Goal: Task Accomplishment & Management: Use online tool/utility

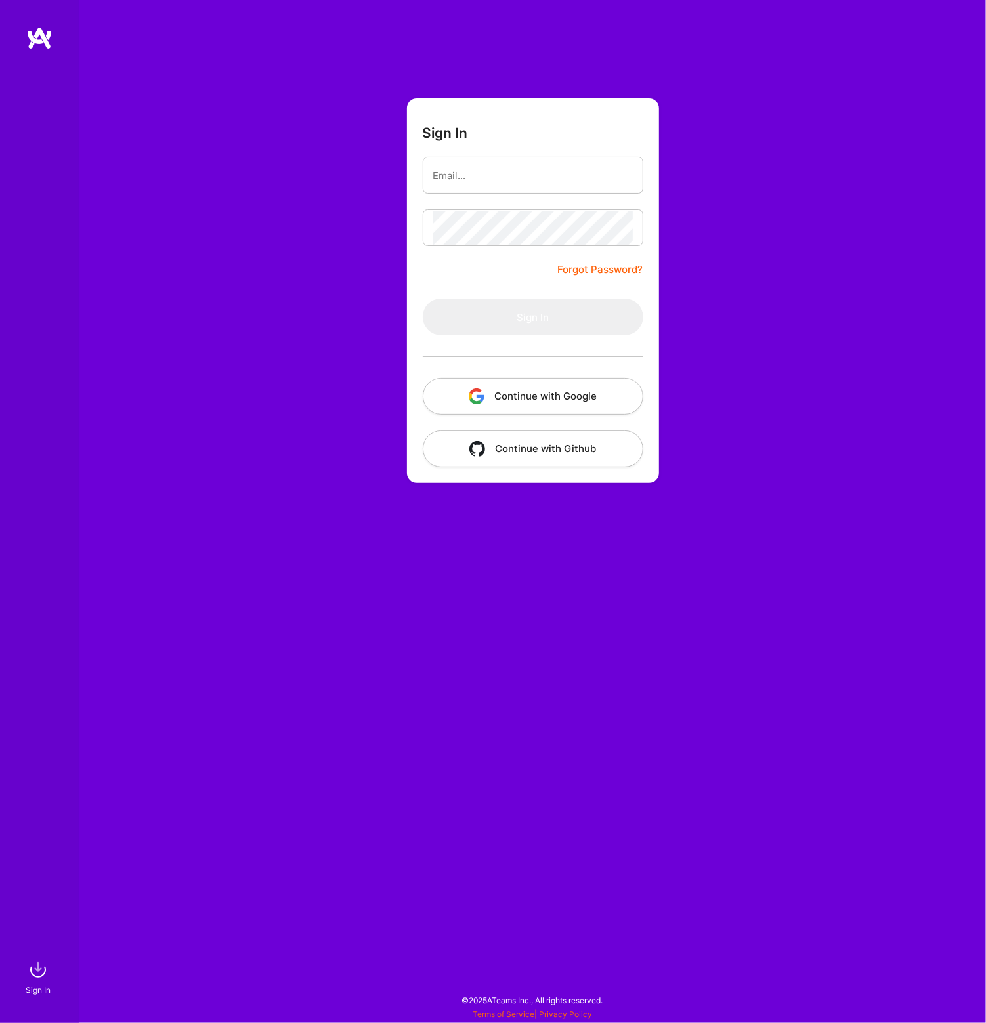
click at [526, 387] on button "Continue with Google" at bounding box center [533, 396] width 221 height 37
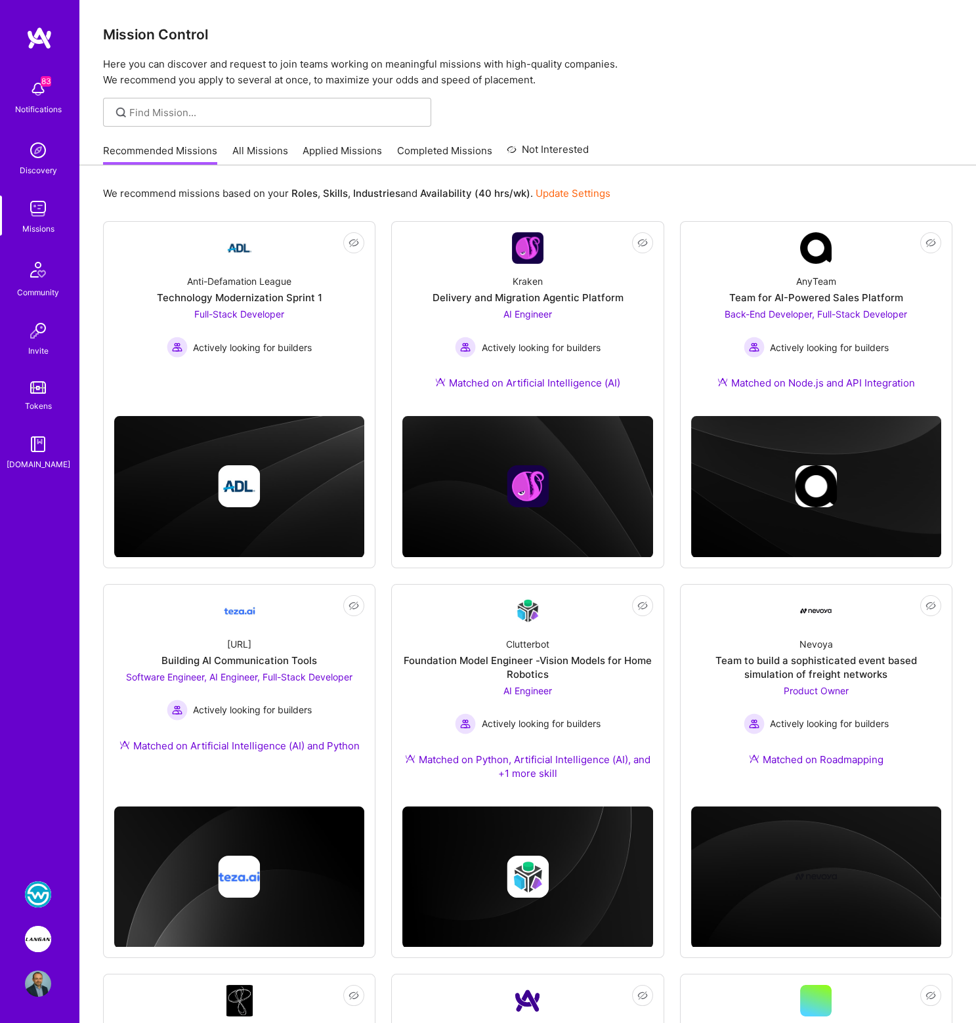
click at [41, 893] on img at bounding box center [38, 895] width 26 height 26
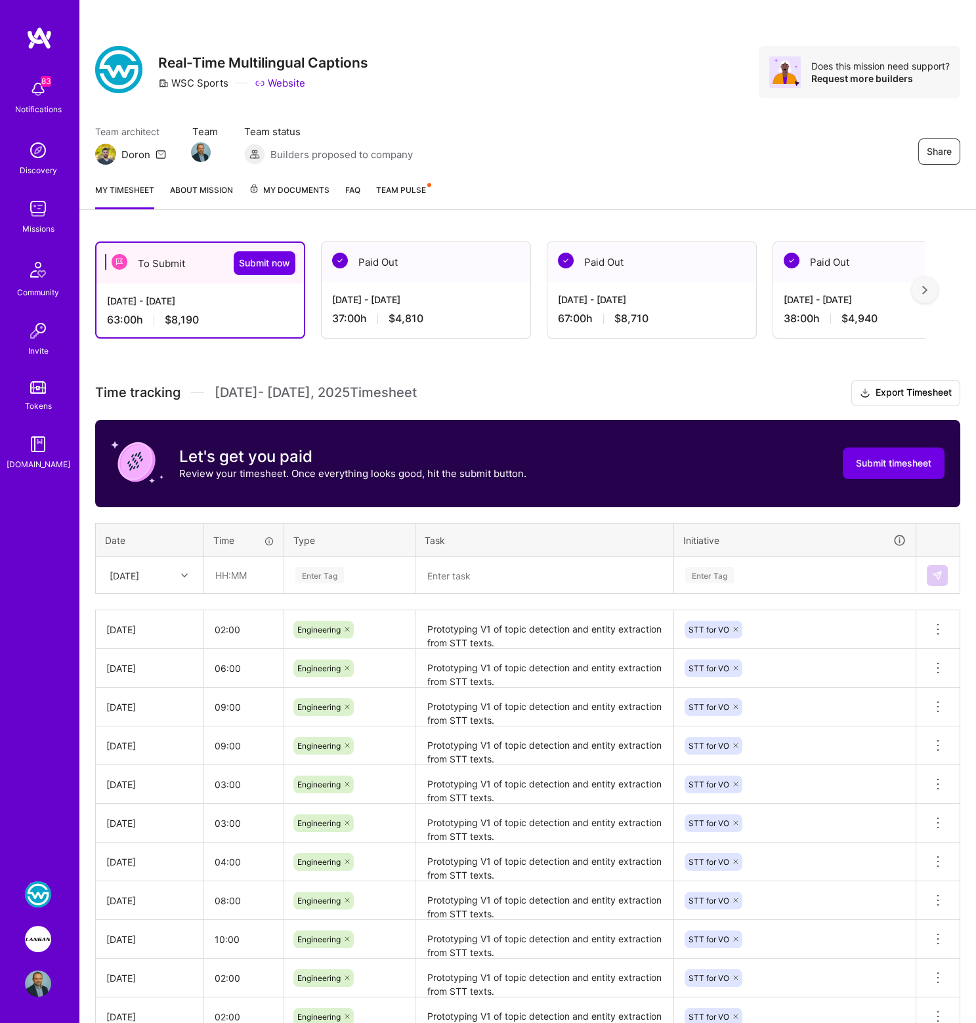
click at [294, 190] on span "My Documents" at bounding box center [289, 190] width 81 height 14
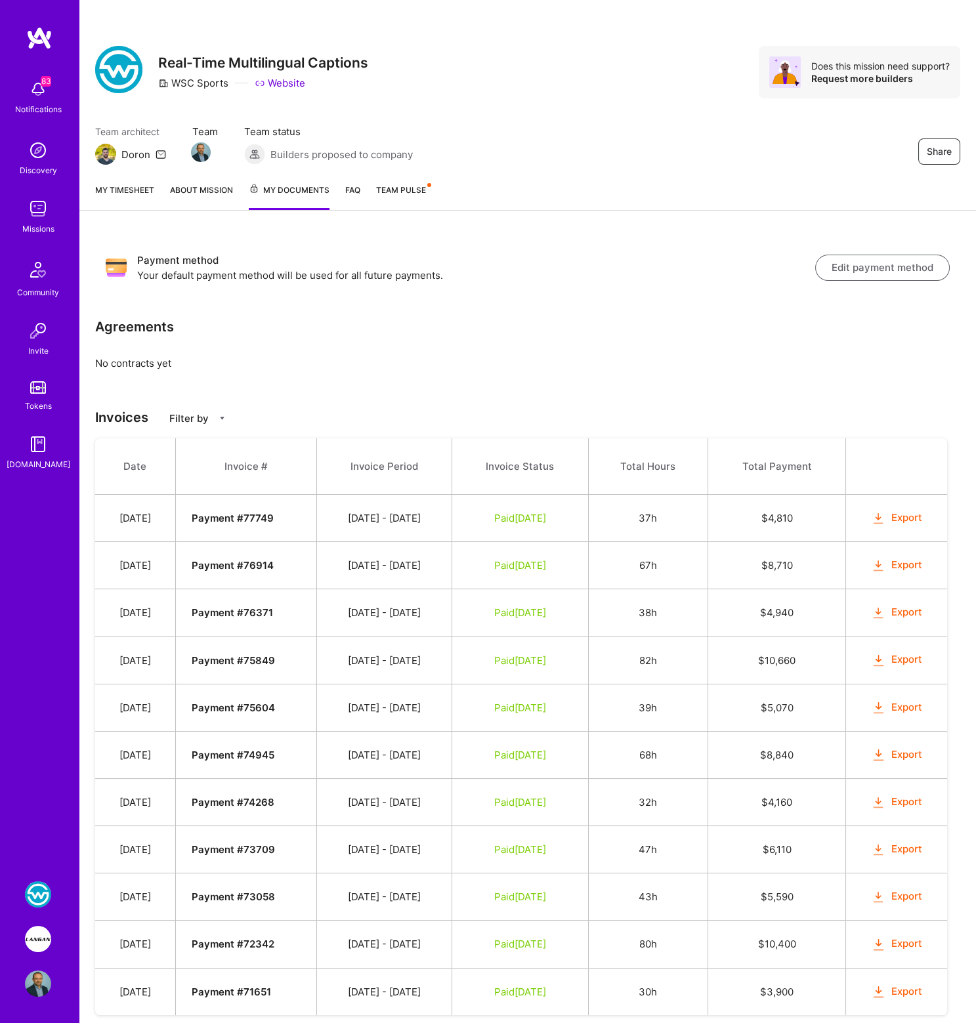
drag, startPoint x: 135, startPoint y: 559, endPoint x: 444, endPoint y: 568, distance: 309.3
click at [444, 568] on tr "[DATE] Payment # 76914 [DATE] - [DATE] Paid [DATE] 67h $ 8,710 Export" at bounding box center [521, 565] width 852 height 47
click at [901, 566] on button "Export" at bounding box center [896, 565] width 51 height 15
click at [35, 934] on img at bounding box center [38, 939] width 26 height 26
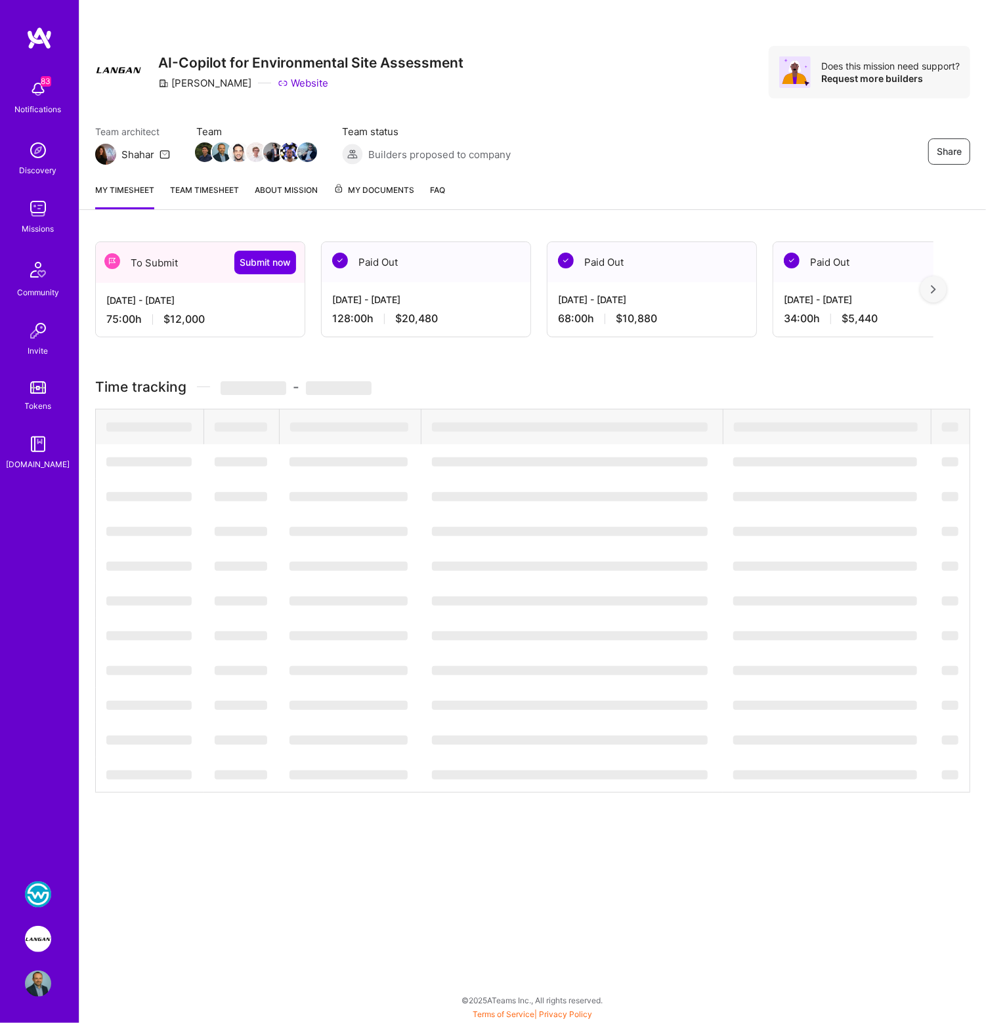
click at [37, 898] on img at bounding box center [38, 895] width 26 height 26
click at [37, 897] on img at bounding box center [38, 895] width 26 height 26
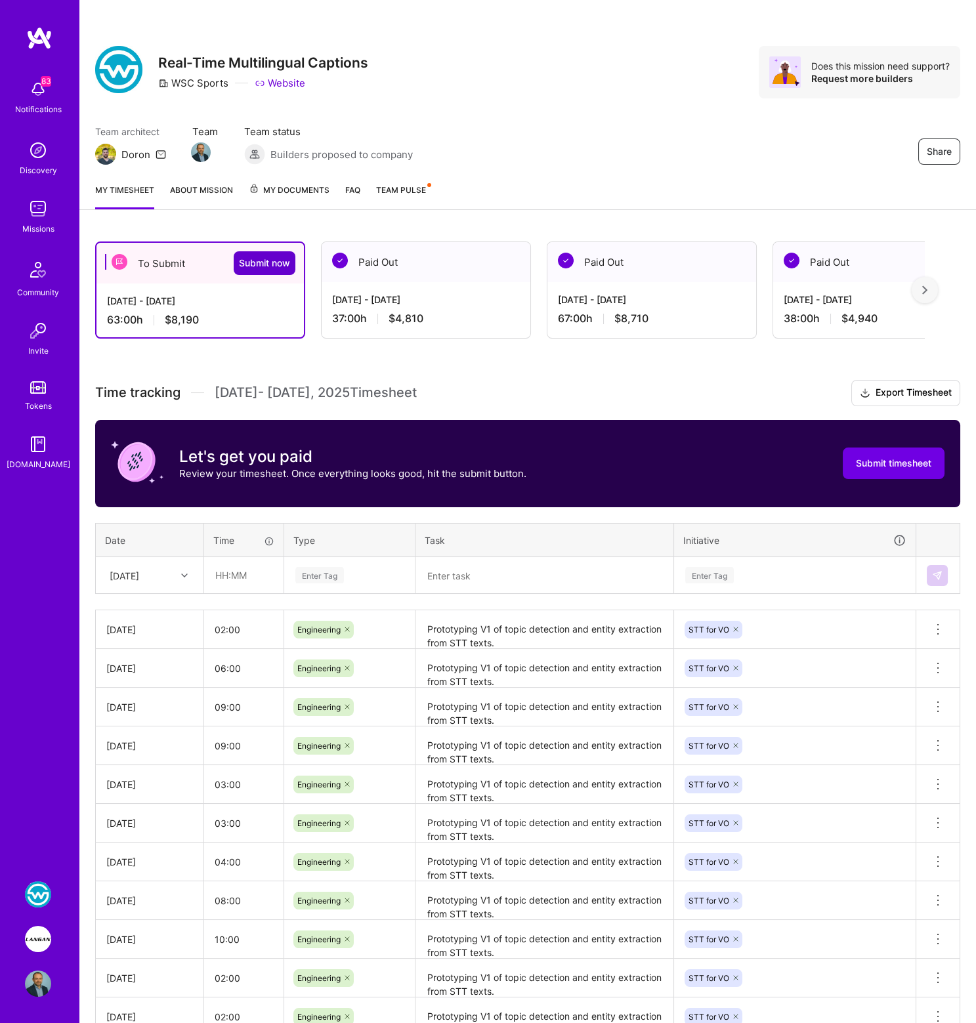
click at [270, 261] on span "Submit now" at bounding box center [264, 263] width 51 height 13
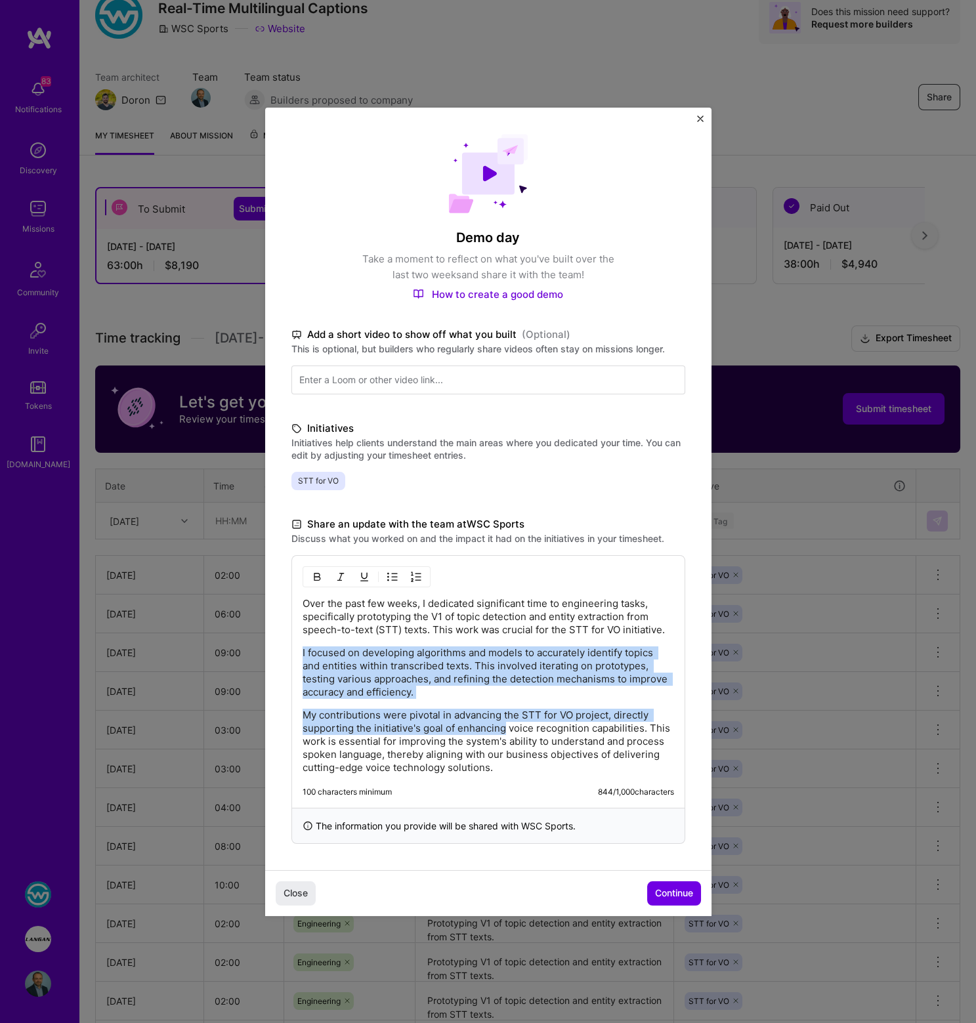
scroll to position [63, 0]
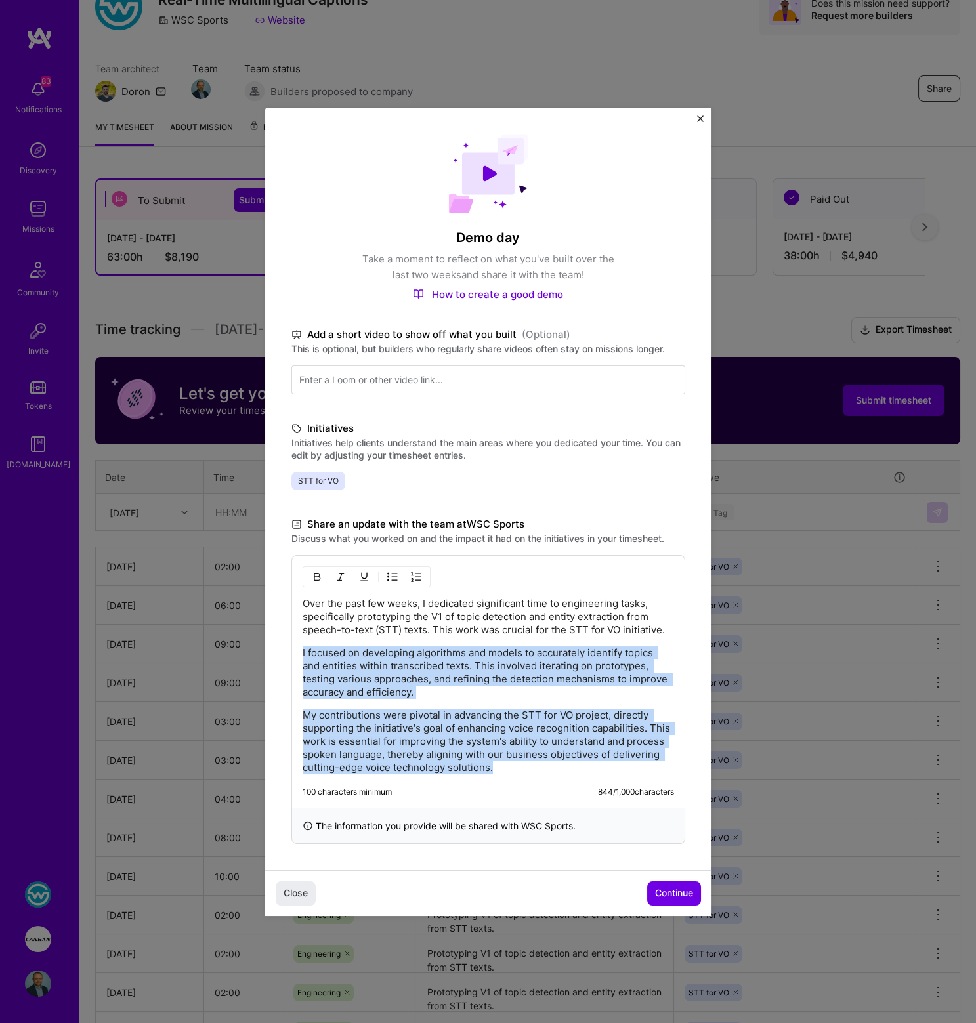
drag, startPoint x: 301, startPoint y: 648, endPoint x: 521, endPoint y: 769, distance: 250.0
click at [521, 769] on div "Over the past few weeks, I dedicated significant time to engineering tasks, spe…" at bounding box center [489, 685] width 372 height 177
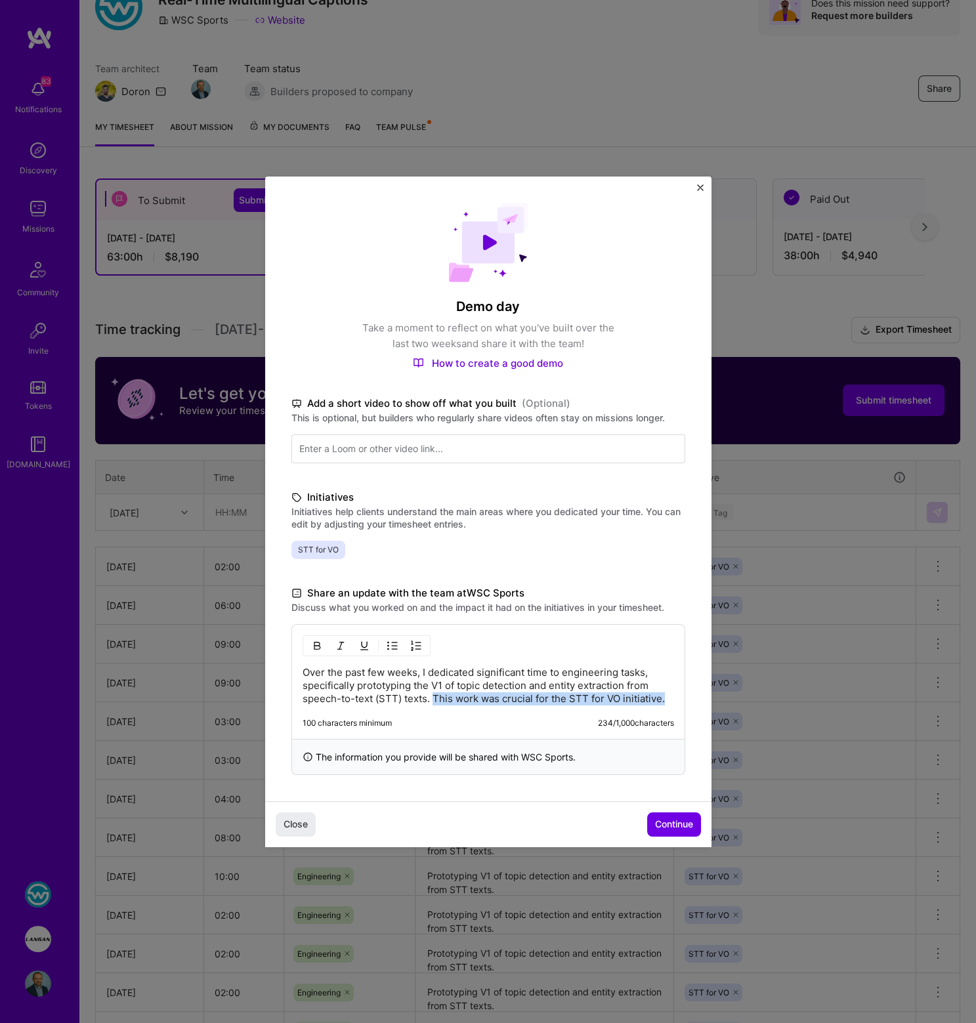
drag, startPoint x: 433, startPoint y: 697, endPoint x: 667, endPoint y: 698, distance: 233.7
click at [667, 698] on p "Over the past few weeks, I dedicated significant time to engineering tasks, spe…" at bounding box center [489, 685] width 372 height 39
click at [658, 824] on span "Continue" at bounding box center [674, 824] width 38 height 13
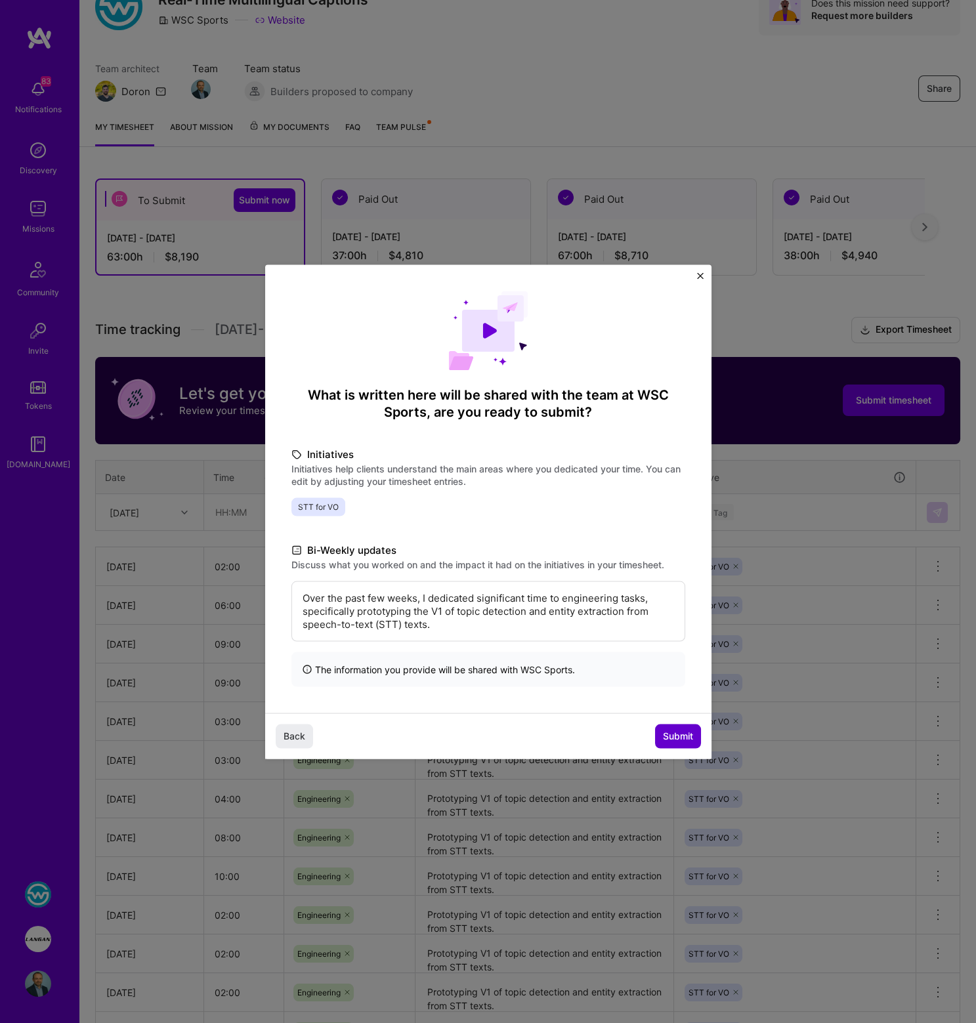
click at [683, 738] on span "Submit" at bounding box center [678, 736] width 30 height 13
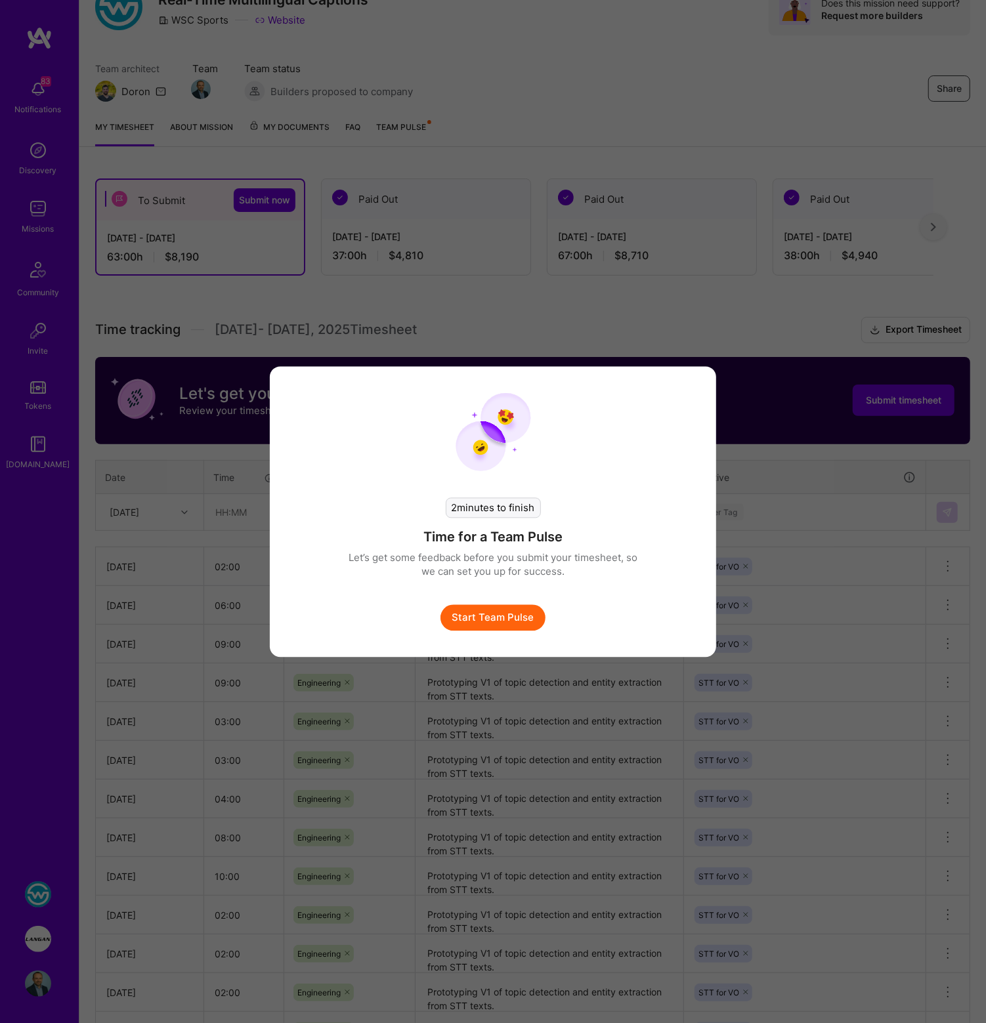
click at [526, 612] on button "Start Team Pulse" at bounding box center [492, 618] width 105 height 26
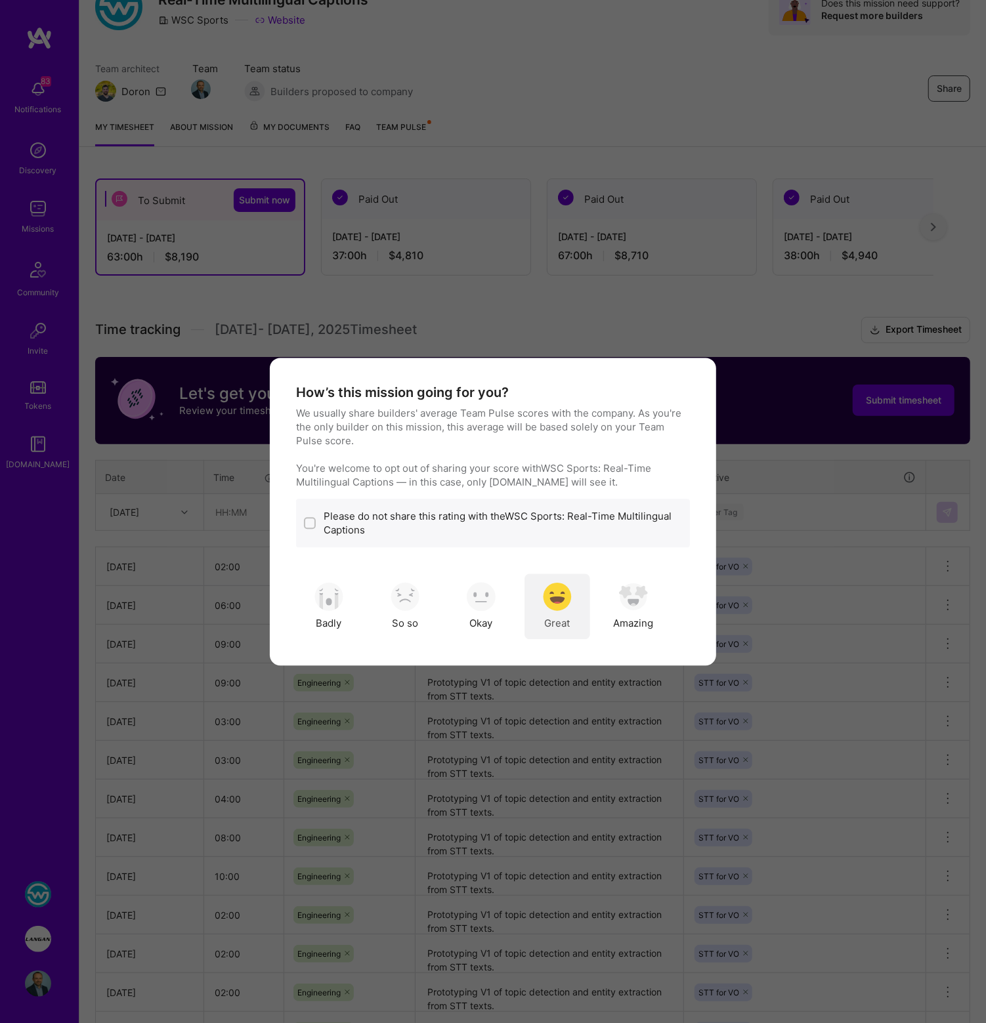
click at [553, 599] on img "modal" at bounding box center [557, 597] width 29 height 29
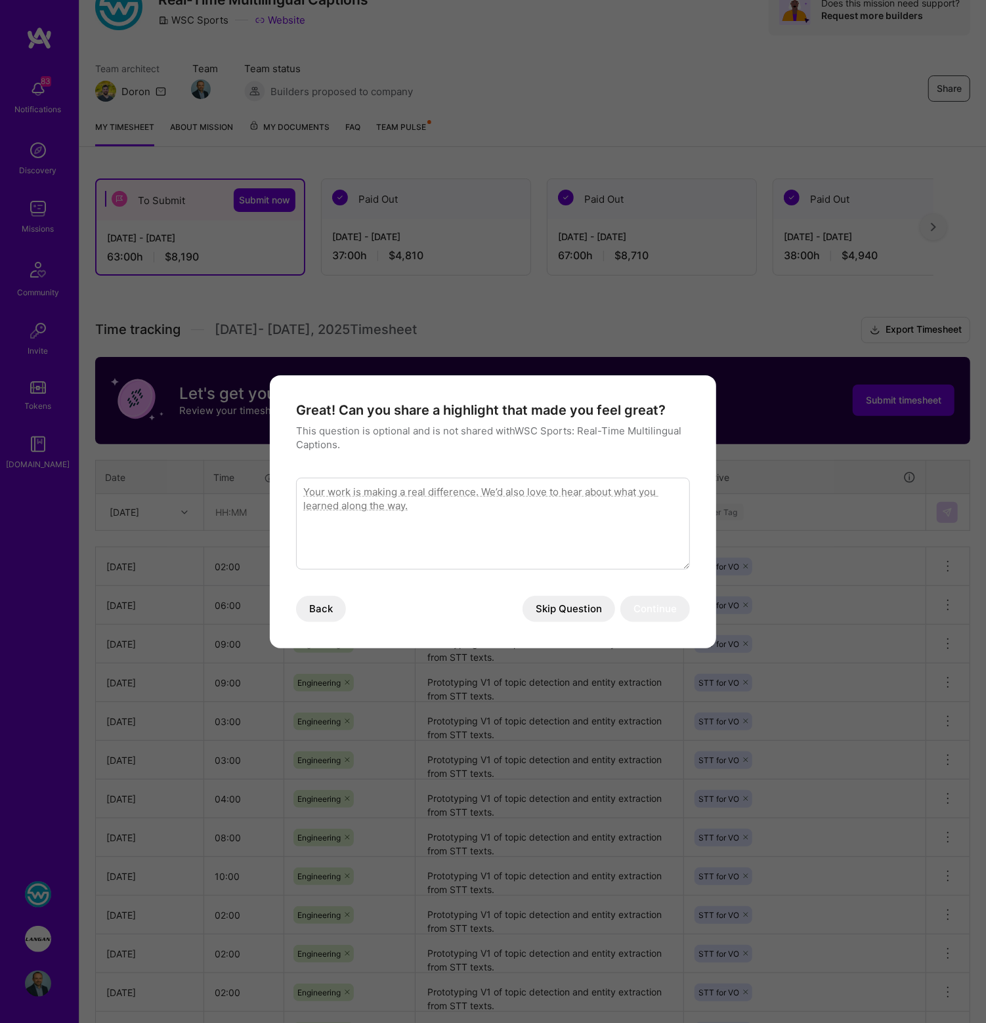
click at [557, 608] on button "Skip Question" at bounding box center [568, 609] width 93 height 26
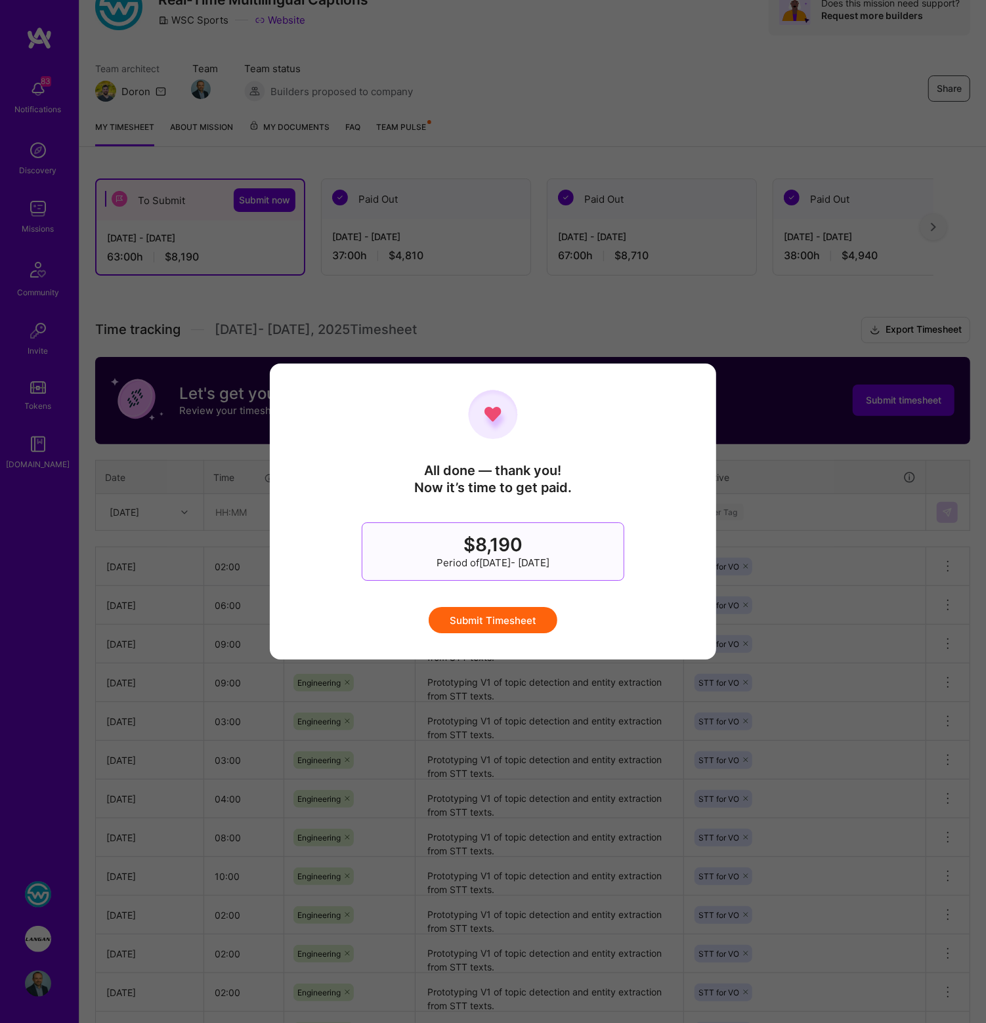
click at [533, 622] on button "Submit Timesheet" at bounding box center [493, 620] width 129 height 26
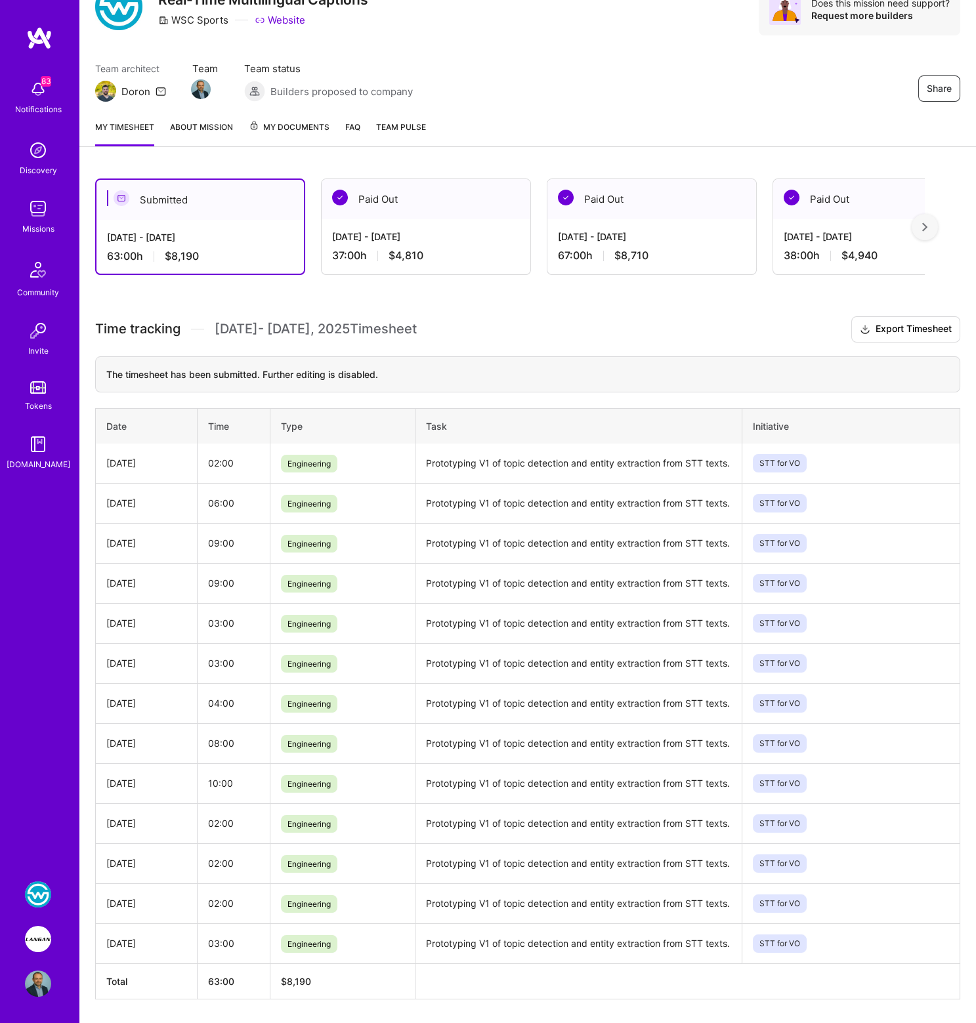
click at [36, 940] on img at bounding box center [38, 939] width 26 height 26
